Goal: Task Accomplishment & Management: Manage account settings

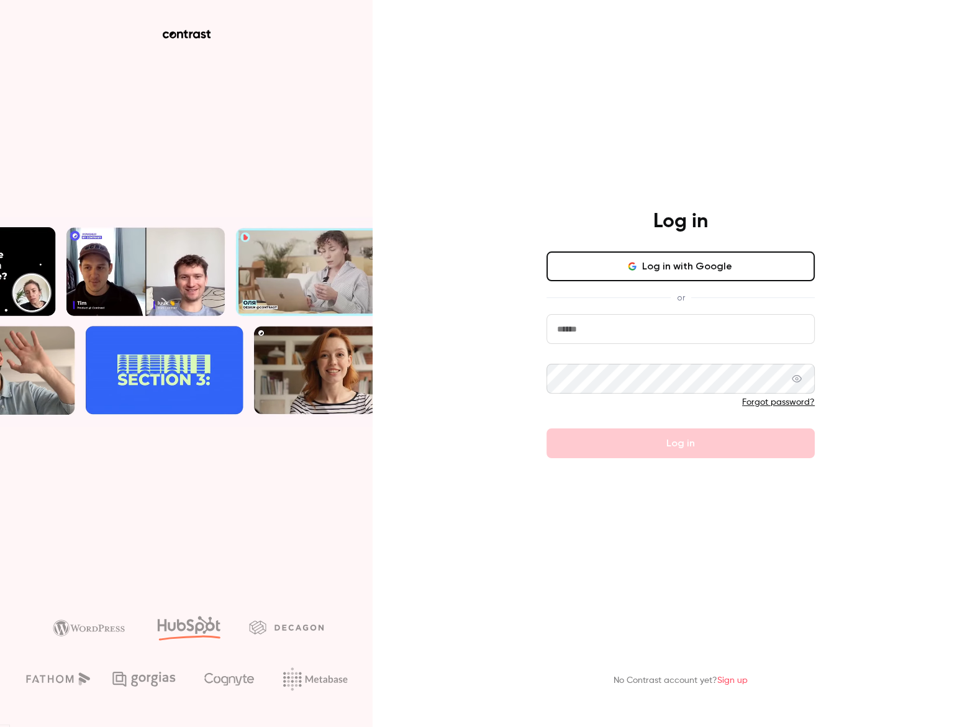
click at [672, 273] on button "Log in with Google" at bounding box center [681, 267] width 268 height 30
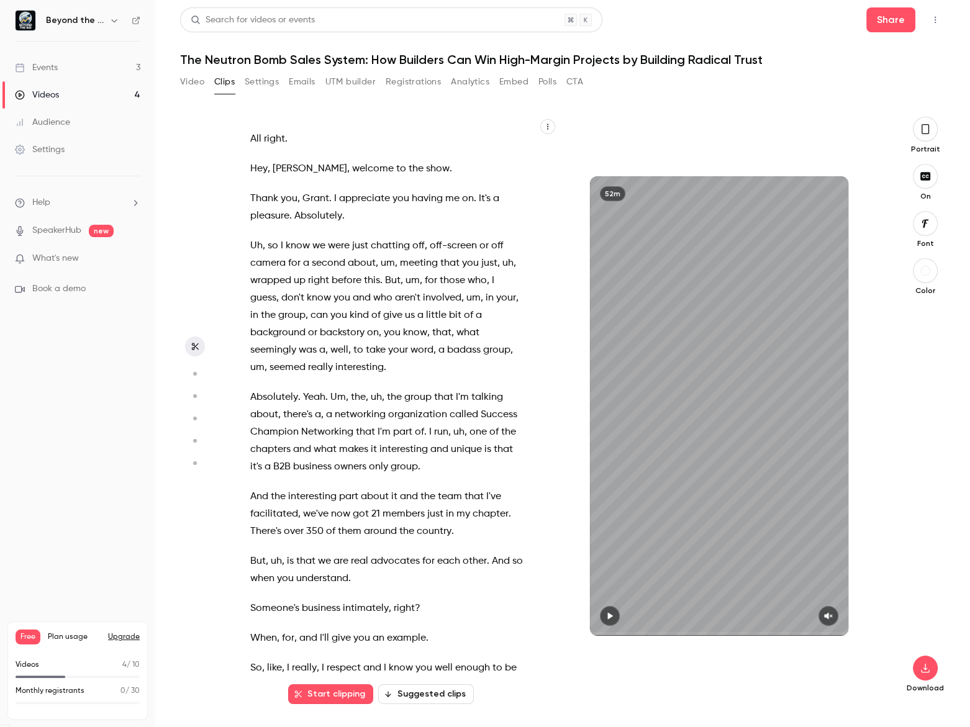
click at [41, 65] on div "Events" at bounding box center [36, 67] width 43 height 12
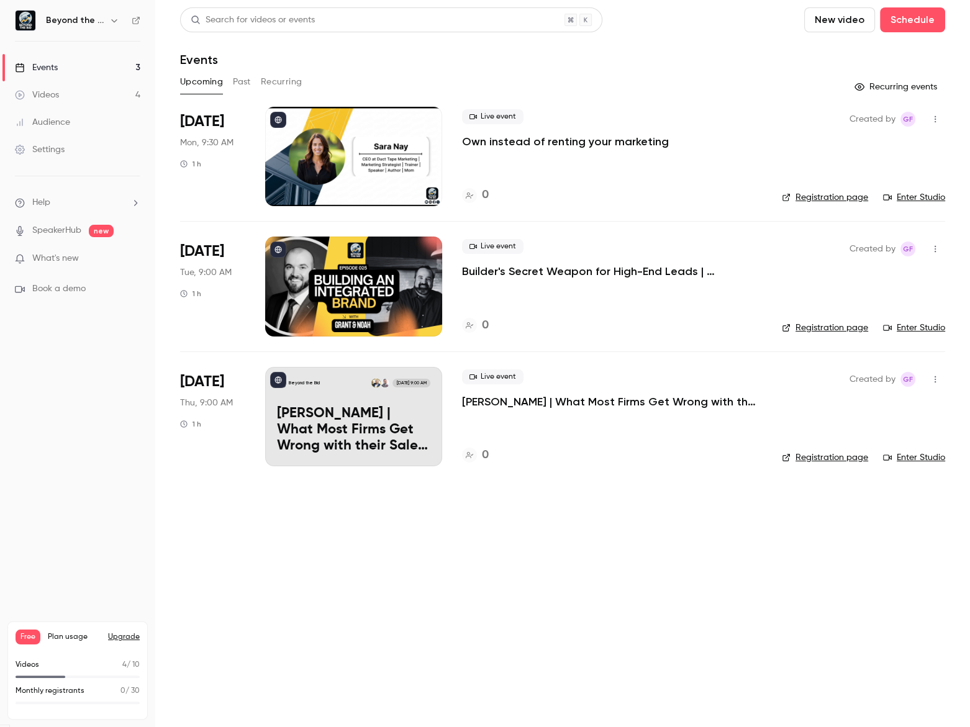
click at [573, 145] on p "Own instead of renting your marketing" at bounding box center [565, 141] width 207 height 15
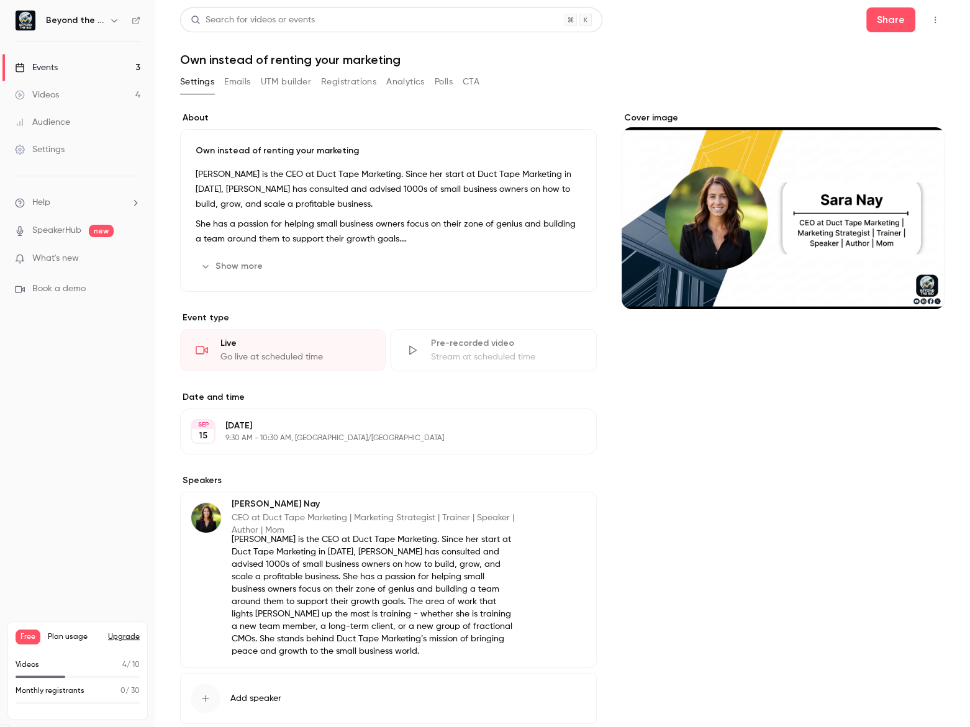
click at [245, 153] on p "Own instead of renting your marketing" at bounding box center [389, 151] width 386 height 12
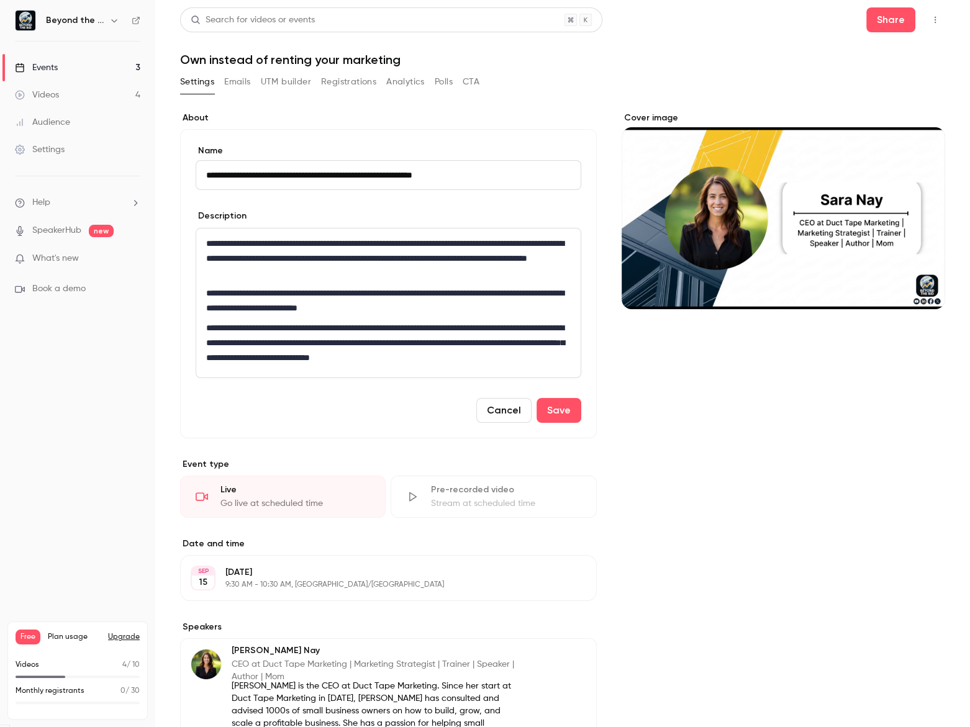
type input "**********"
click at [423, 229] on div "**********" at bounding box center [388, 303] width 384 height 149
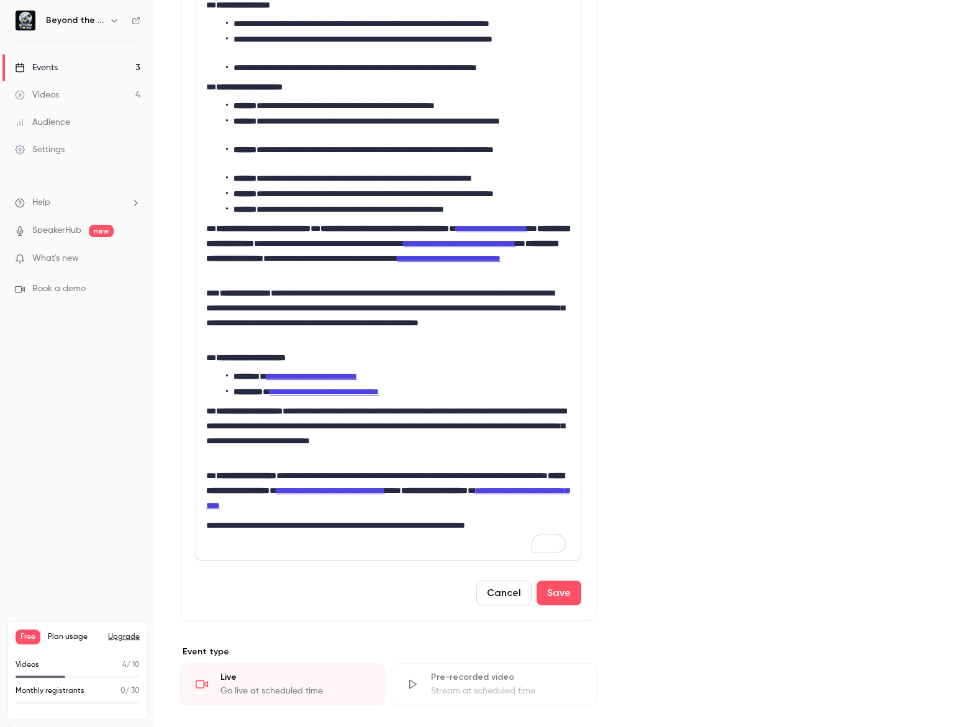
scroll to position [338, 0]
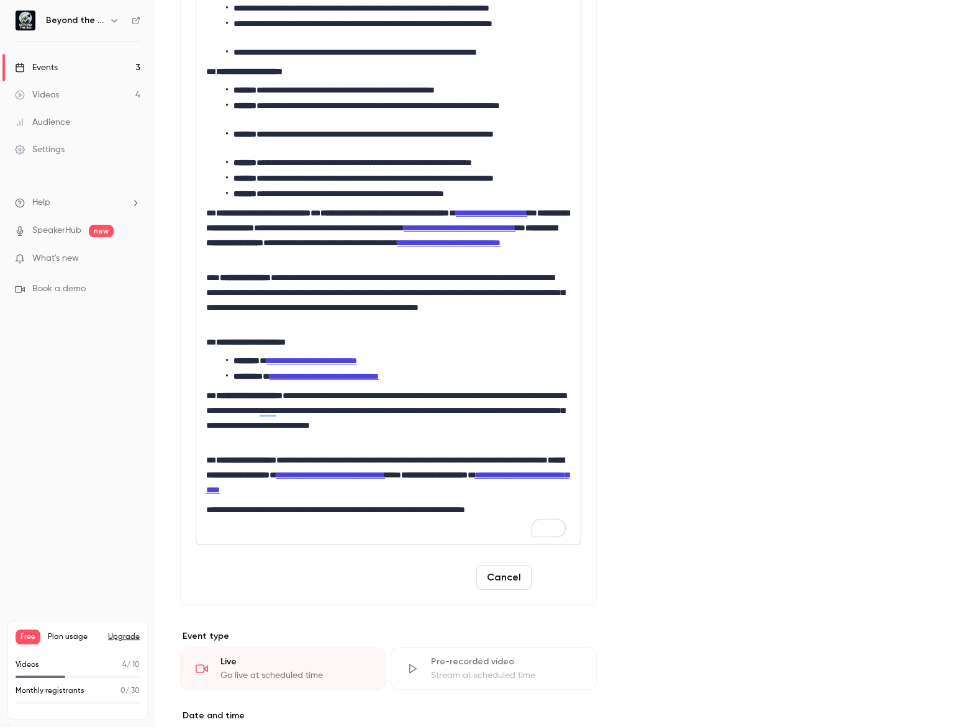
click at [543, 578] on button "Save" at bounding box center [559, 577] width 45 height 25
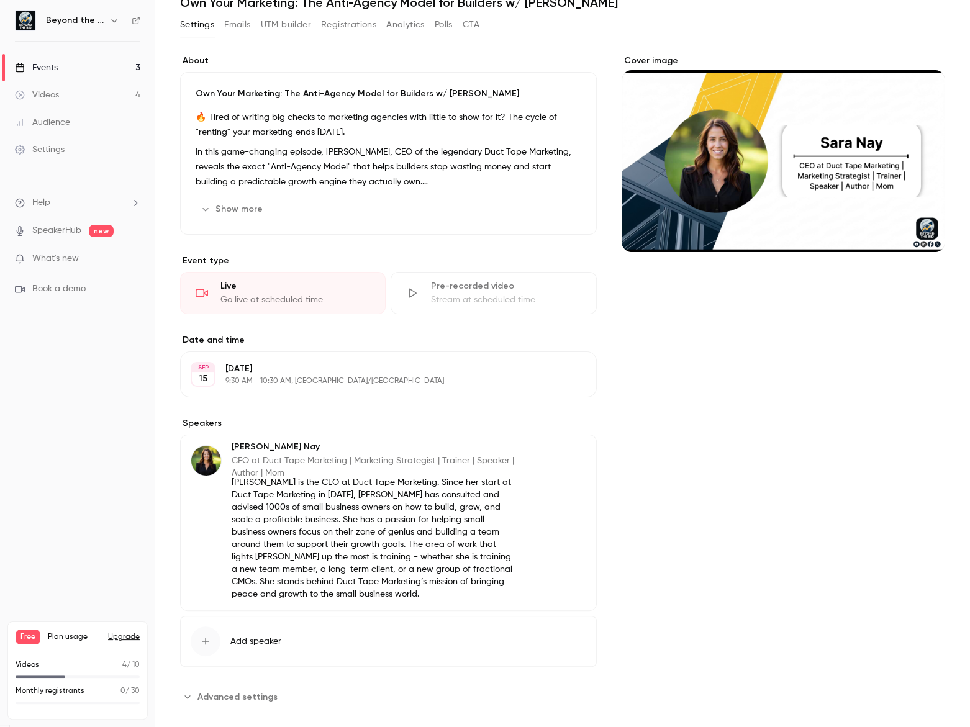
scroll to position [73, 0]
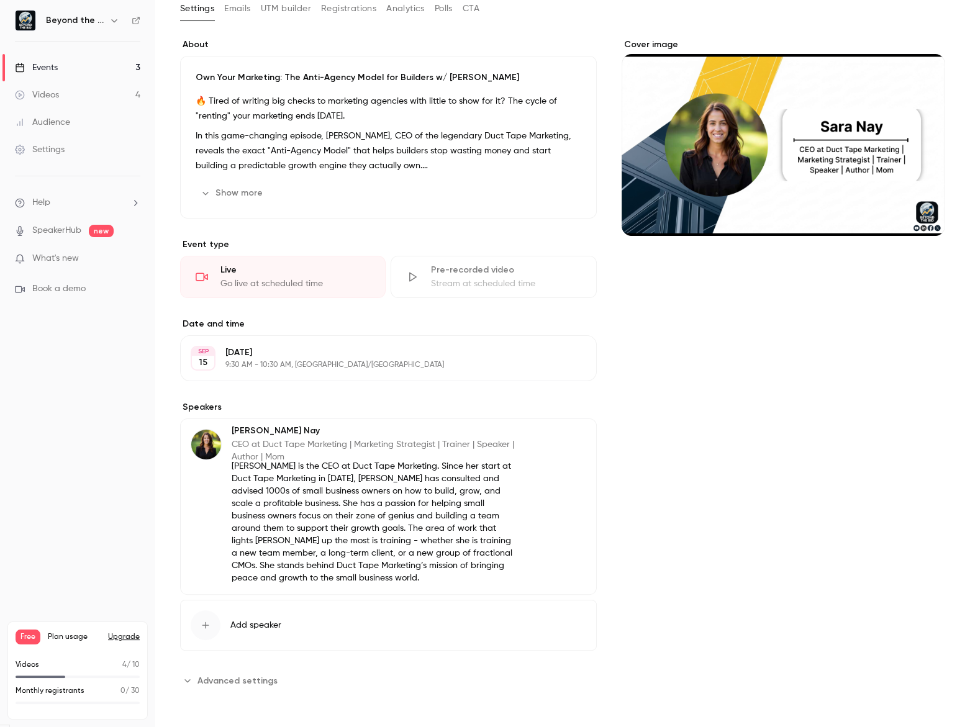
click at [223, 627] on button "Add speaker" at bounding box center [388, 625] width 417 height 51
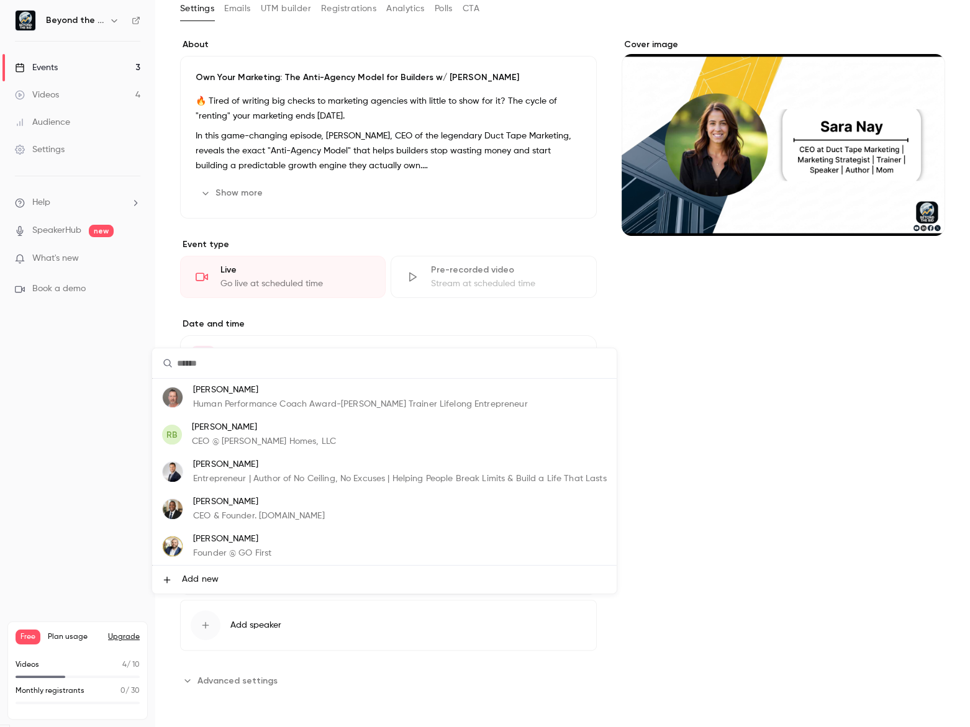
click at [259, 556] on p "Founder @ GO First" at bounding box center [232, 553] width 78 height 13
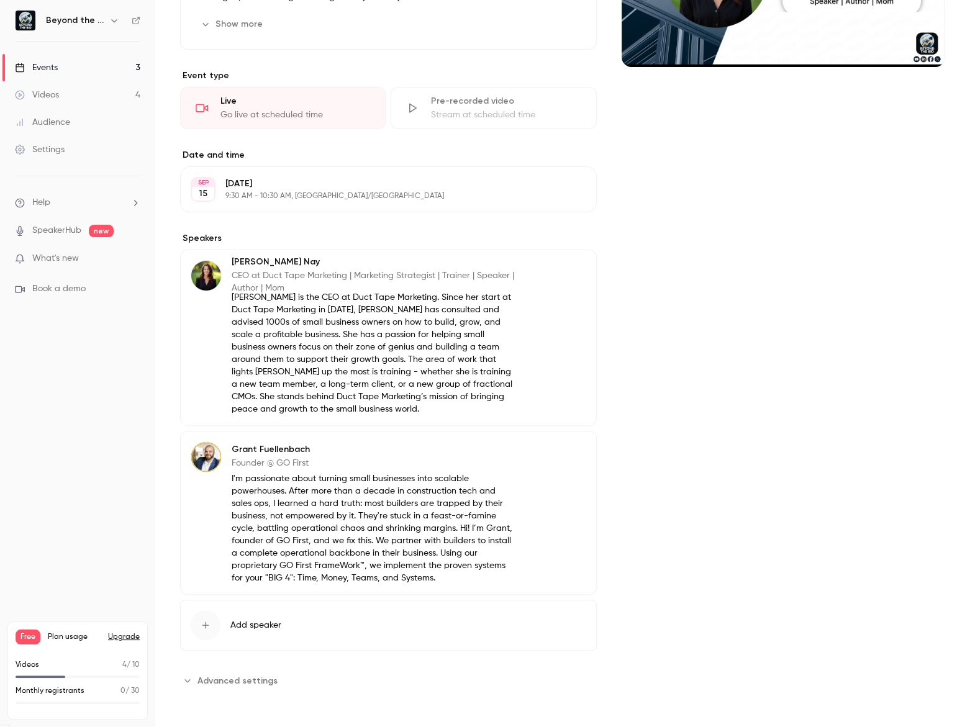
scroll to position [0, 0]
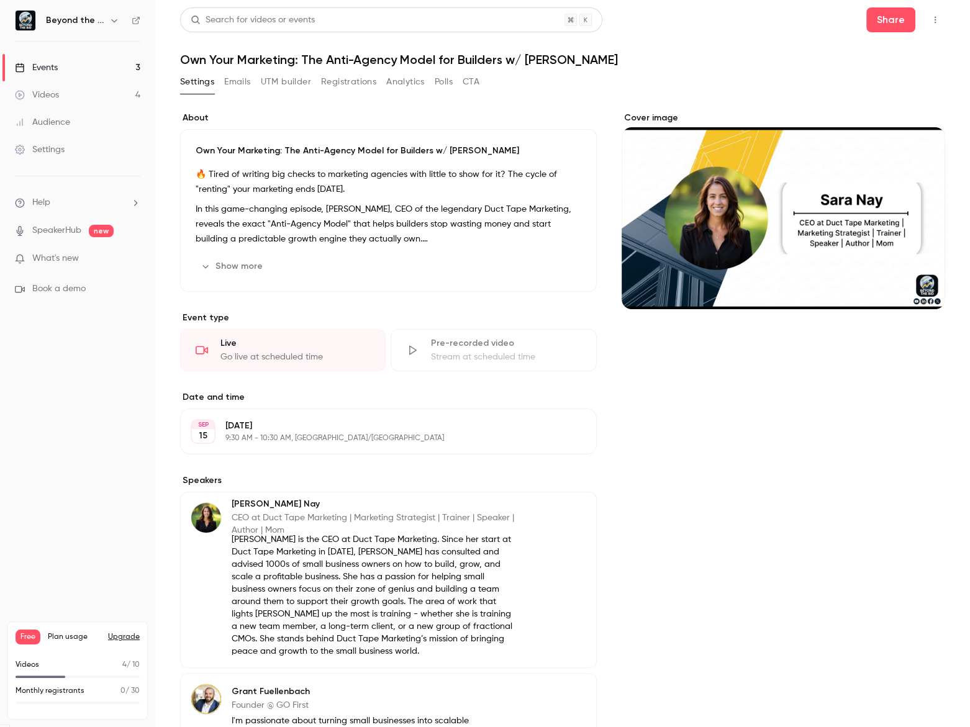
click at [708, 547] on div "Cover image" at bounding box center [784, 522] width 324 height 821
click at [917, 289] on icon "Cover image" at bounding box center [923, 287] width 14 height 10
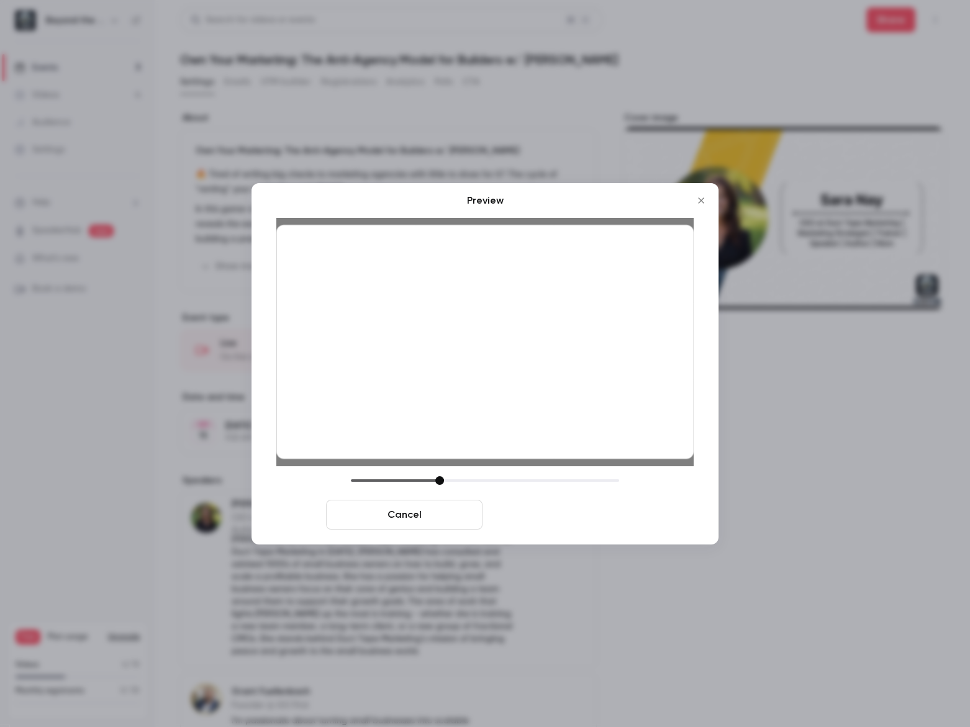
click at [596, 525] on button "Save cover" at bounding box center [566, 515] width 157 height 30
drag, startPoint x: 596, startPoint y: 525, endPoint x: 610, endPoint y: 532, distance: 16.1
click at [596, 525] on button "Save cover" at bounding box center [566, 515] width 157 height 30
click at [533, 514] on button "Save cover" at bounding box center [566, 515] width 157 height 30
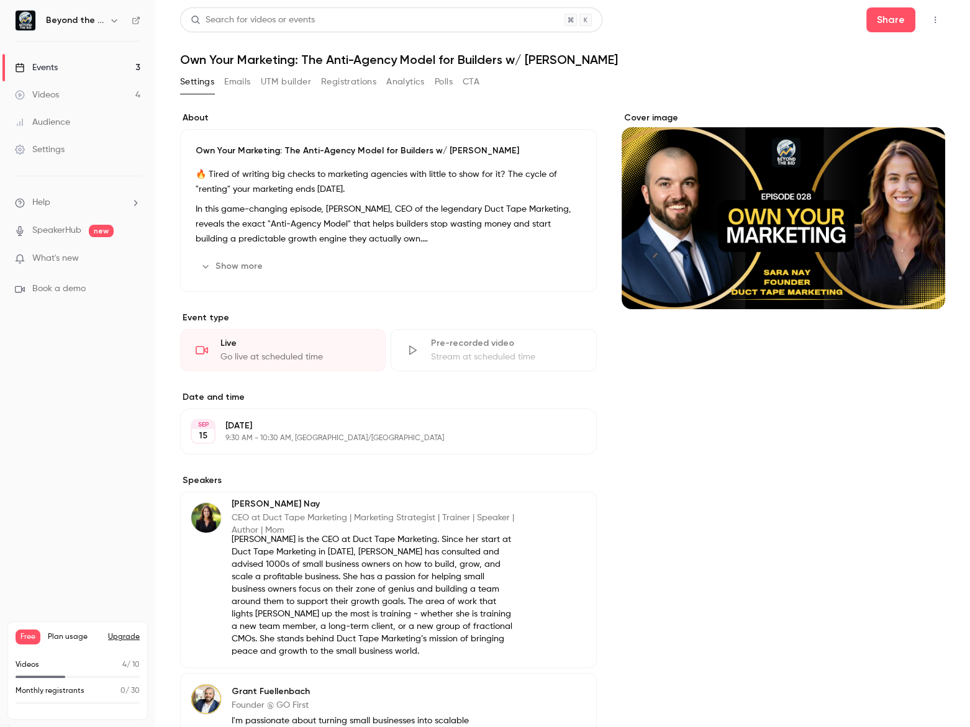
click at [931, 25] on button "button" at bounding box center [935, 20] width 20 height 20
click at [778, 51] on header "Search for videos or events Share Own Your Marketing: The Anti-Agency Model for…" at bounding box center [562, 37] width 765 height 60
click at [225, 86] on button "Emails" at bounding box center [237, 82] width 26 height 20
click at [225, 86] on main "Search for videos or events Share Own Your Marketing: The Anti-Agency Model for…" at bounding box center [562, 363] width 815 height 727
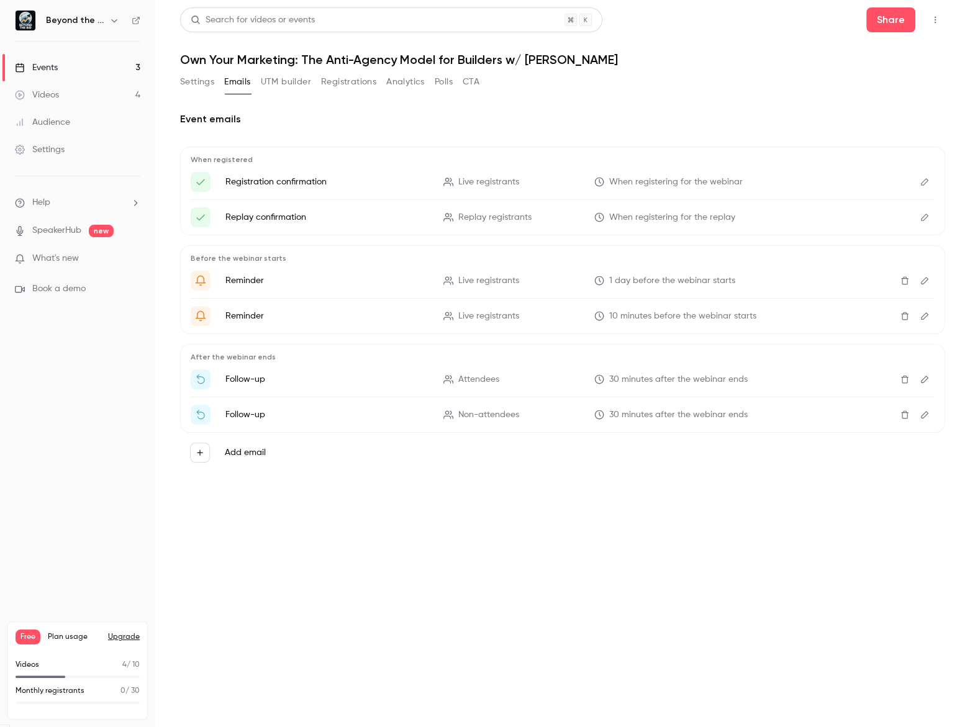
click at [186, 83] on button "Settings" at bounding box center [197, 82] width 34 height 20
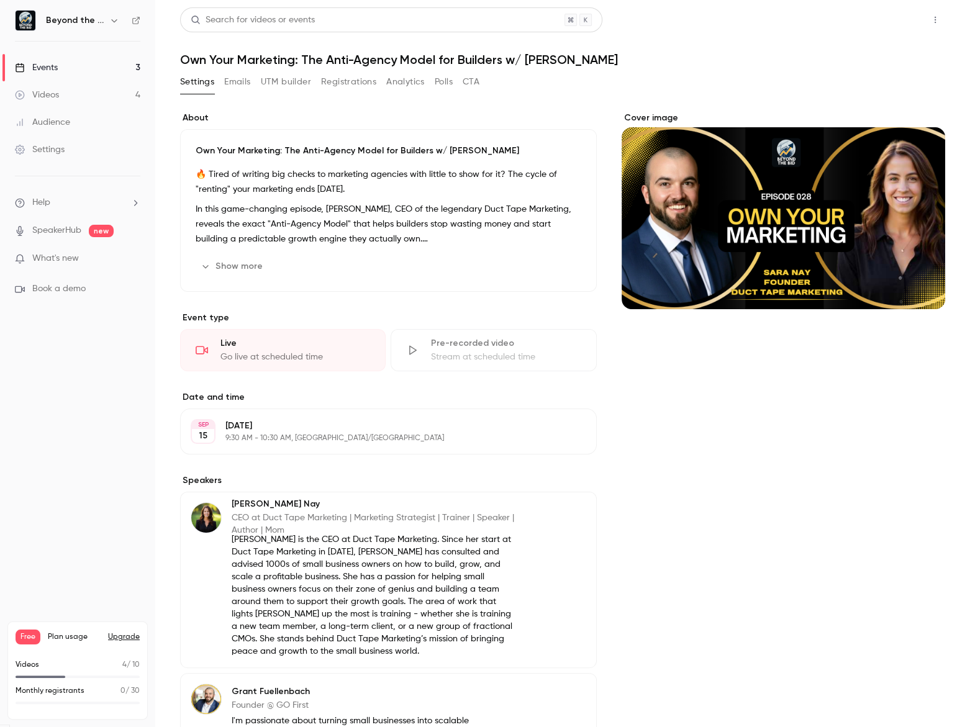
click at [894, 28] on button "Share" at bounding box center [890, 19] width 49 height 25
click at [887, 12] on button "Share" at bounding box center [890, 19] width 49 height 25
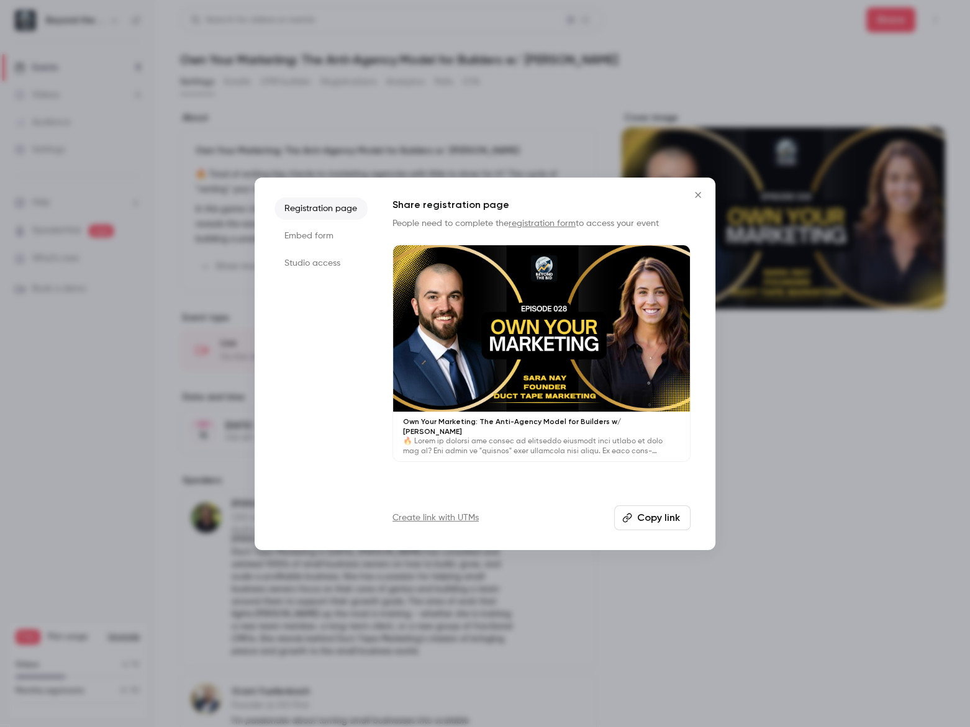
click at [293, 232] on li "Embed form" at bounding box center [321, 236] width 93 height 22
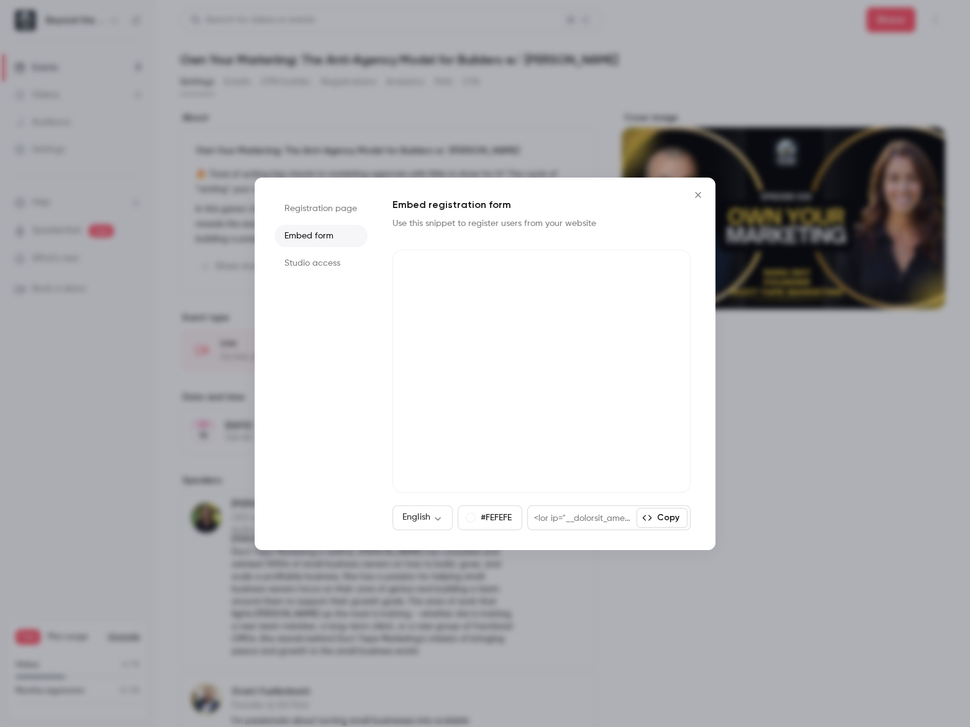
click at [301, 262] on li "Studio access" at bounding box center [321, 263] width 93 height 22
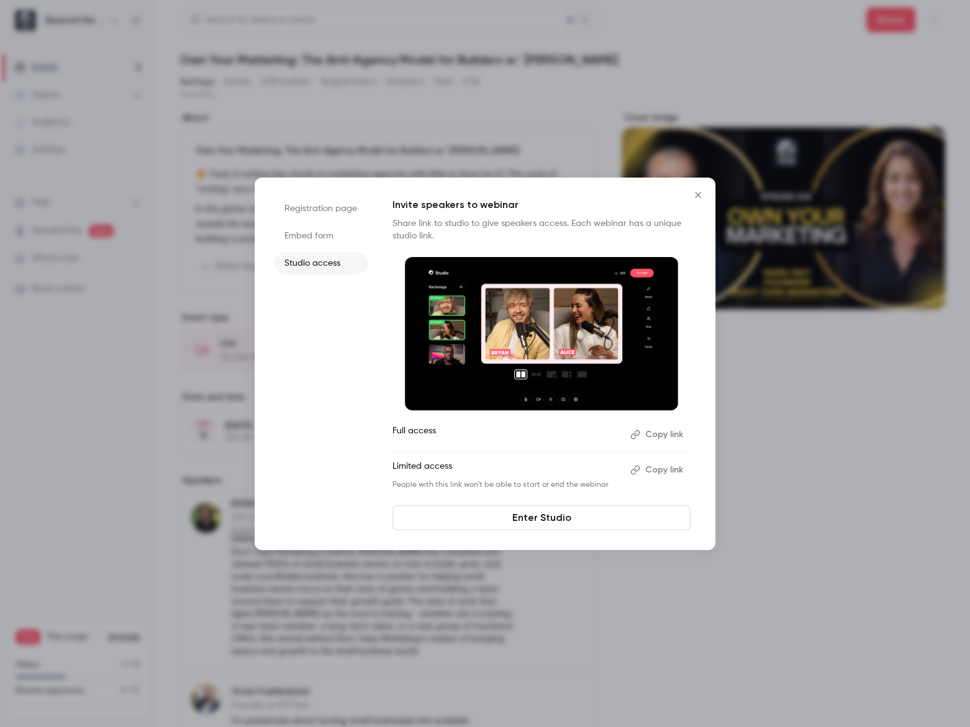
click at [551, 517] on link "Enter Studio" at bounding box center [541, 518] width 298 height 25
